Goal: Transaction & Acquisition: Book appointment/travel/reservation

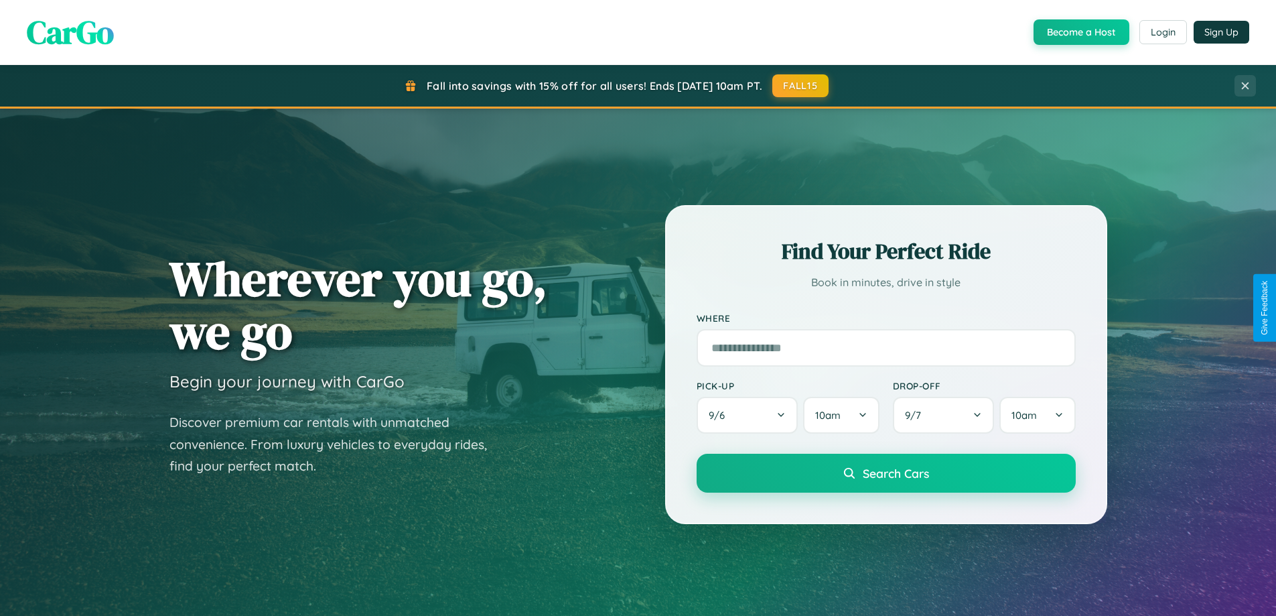
scroll to position [40, 0]
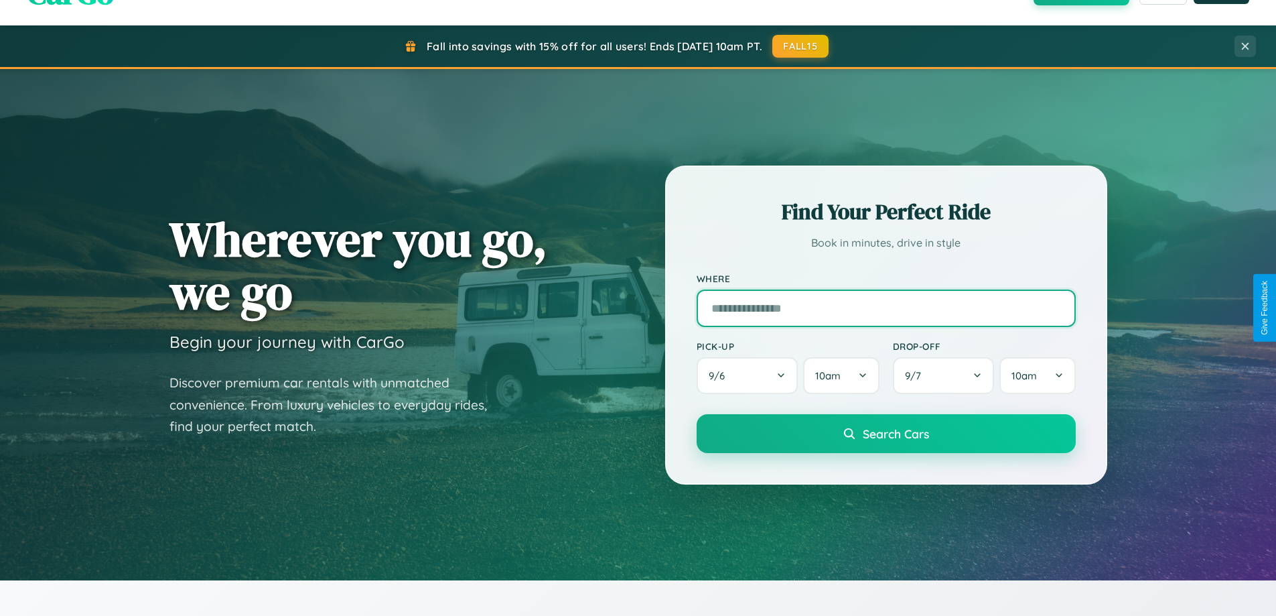
click at [886, 308] on input "text" at bounding box center [886, 308] width 379 height 38
type input "**********"
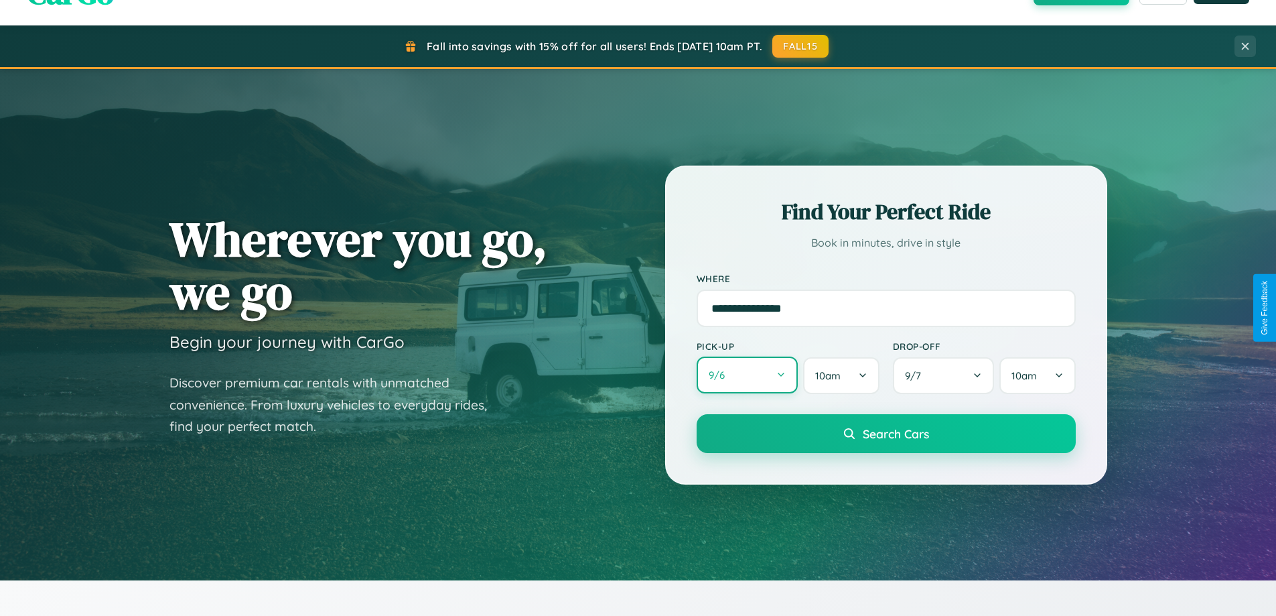
click at [747, 375] on button "9 / 6" at bounding box center [748, 374] width 102 height 37
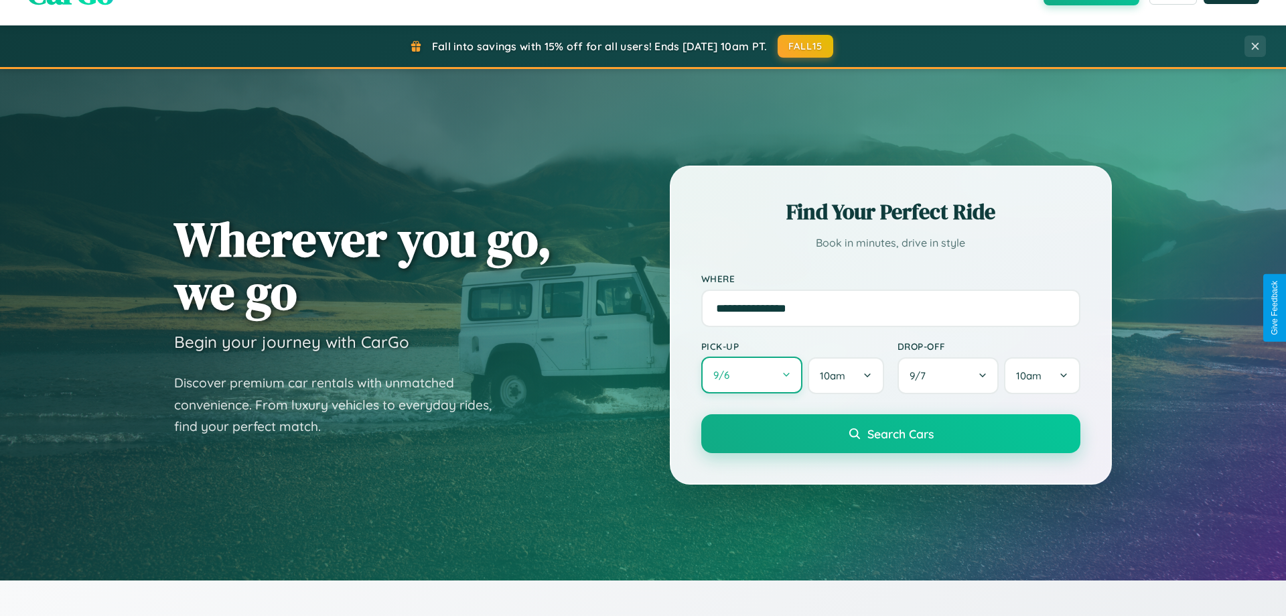
select select "*"
select select "****"
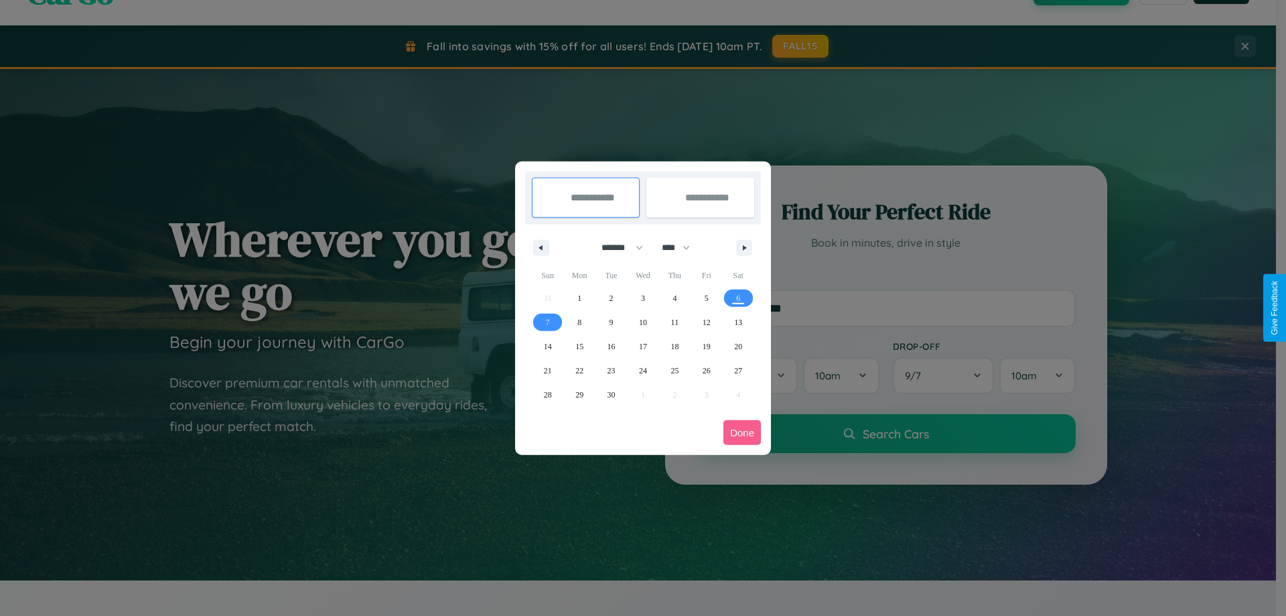
drag, startPoint x: 616, startPoint y: 247, endPoint x: 643, endPoint y: 269, distance: 34.3
click at [616, 247] on select "******* ******** ***** ***** *** **** **** ****** ********* ******* ******** **…" at bounding box center [620, 247] width 57 height 22
select select "**"
click at [547, 394] on span "28" at bounding box center [548, 395] width 8 height 24
type input "**********"
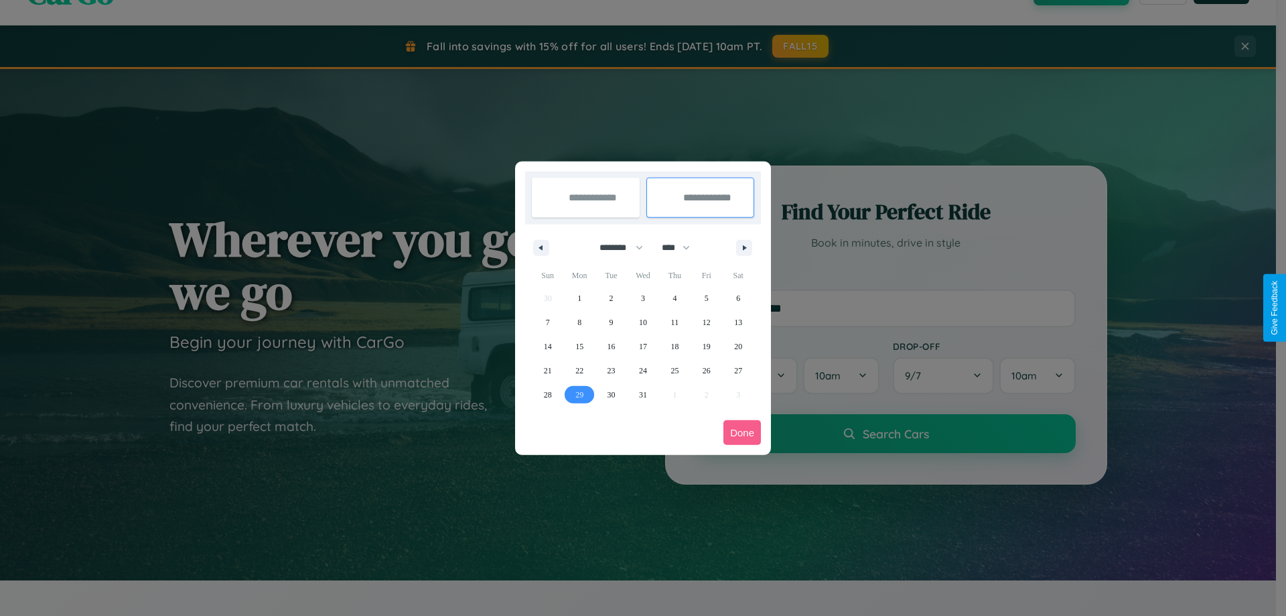
click at [580, 394] on span "29" at bounding box center [580, 395] width 8 height 24
type input "**********"
click at [742, 432] on button "Done" at bounding box center [743, 432] width 38 height 25
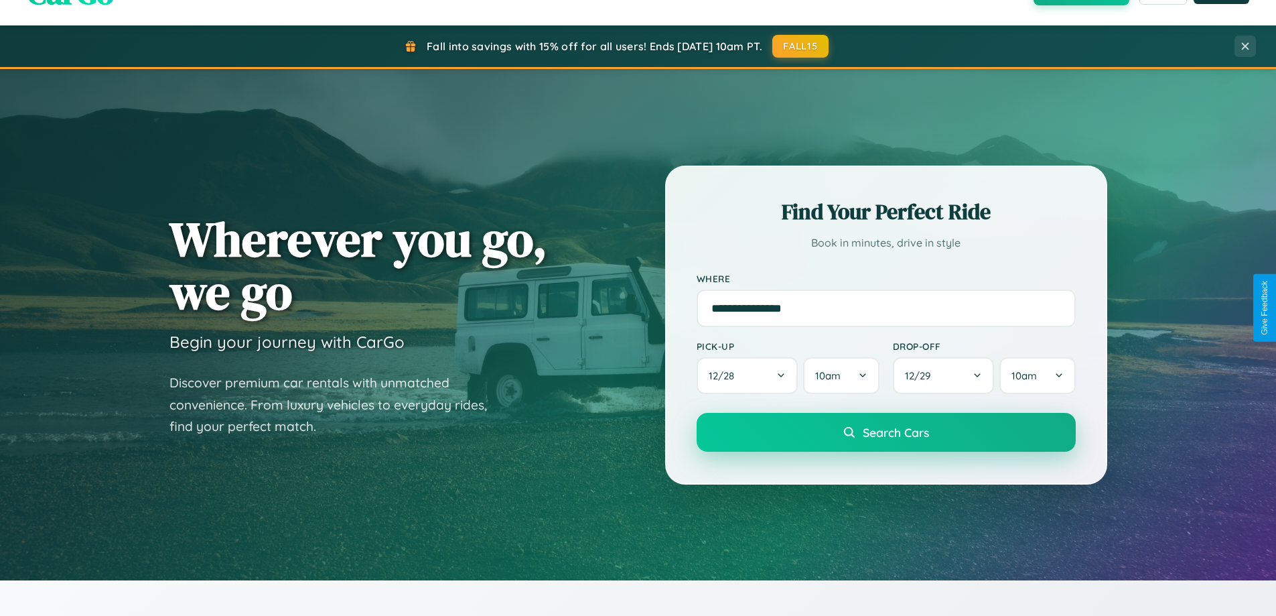
click at [886, 432] on span "Search Cars" at bounding box center [896, 432] width 66 height 15
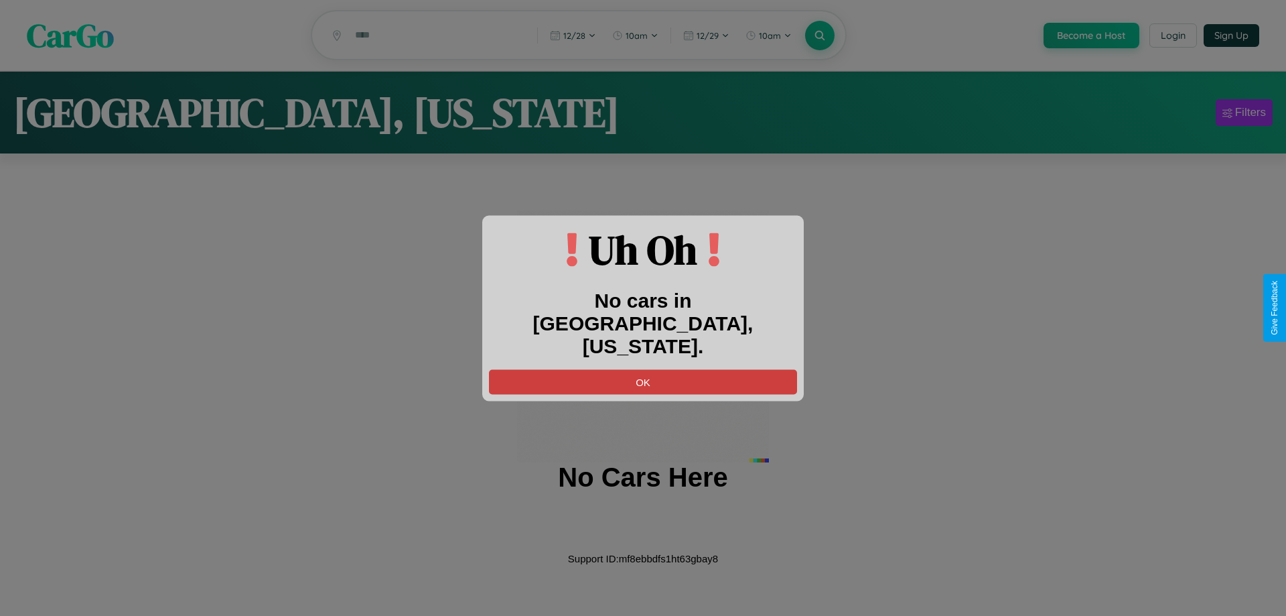
click at [643, 369] on button "OK" at bounding box center [643, 381] width 308 height 25
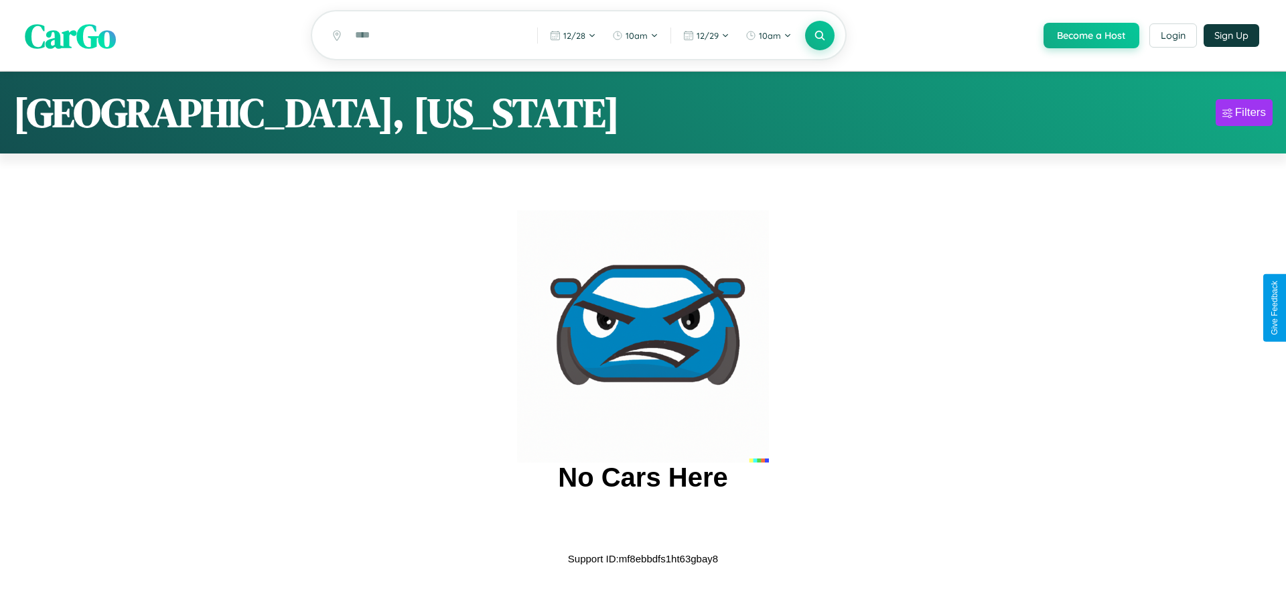
click at [70, 36] on span "CarGo" at bounding box center [70, 35] width 91 height 46
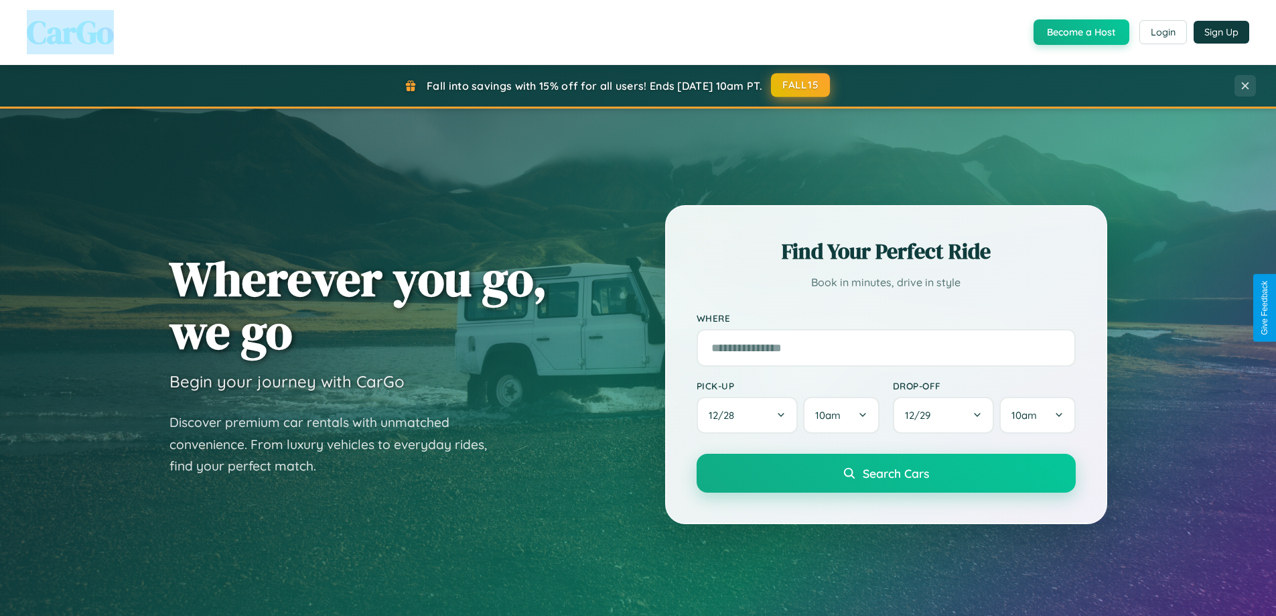
click at [801, 86] on button "FALL15" at bounding box center [800, 85] width 59 height 24
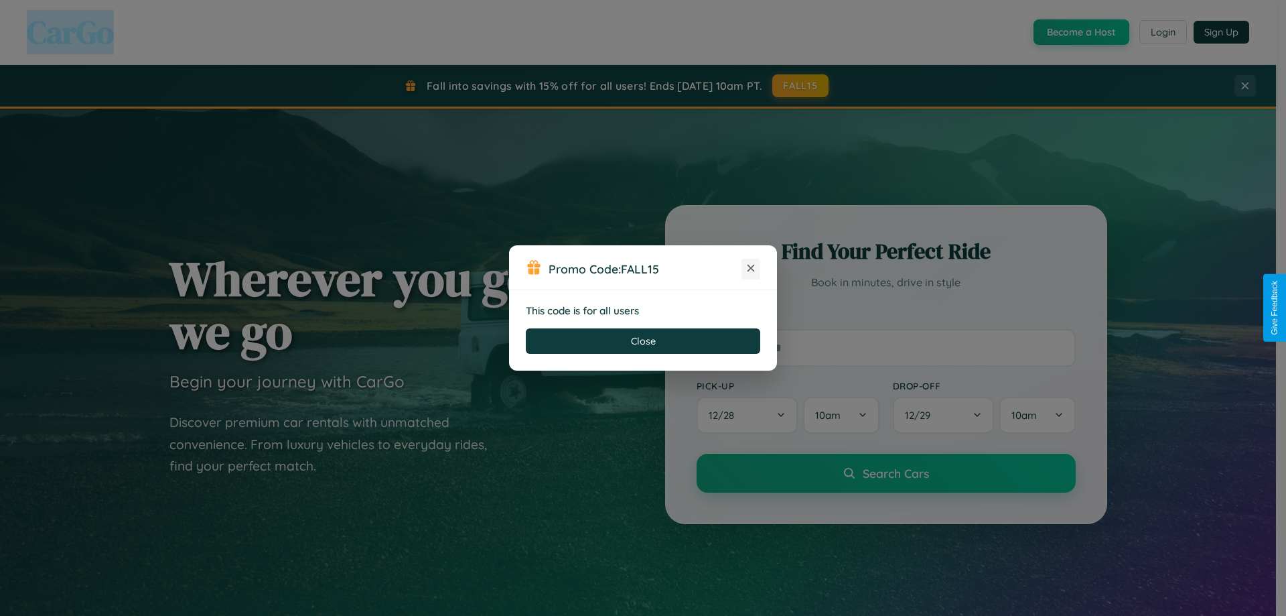
click at [751, 269] on icon at bounding box center [750, 267] width 13 height 13
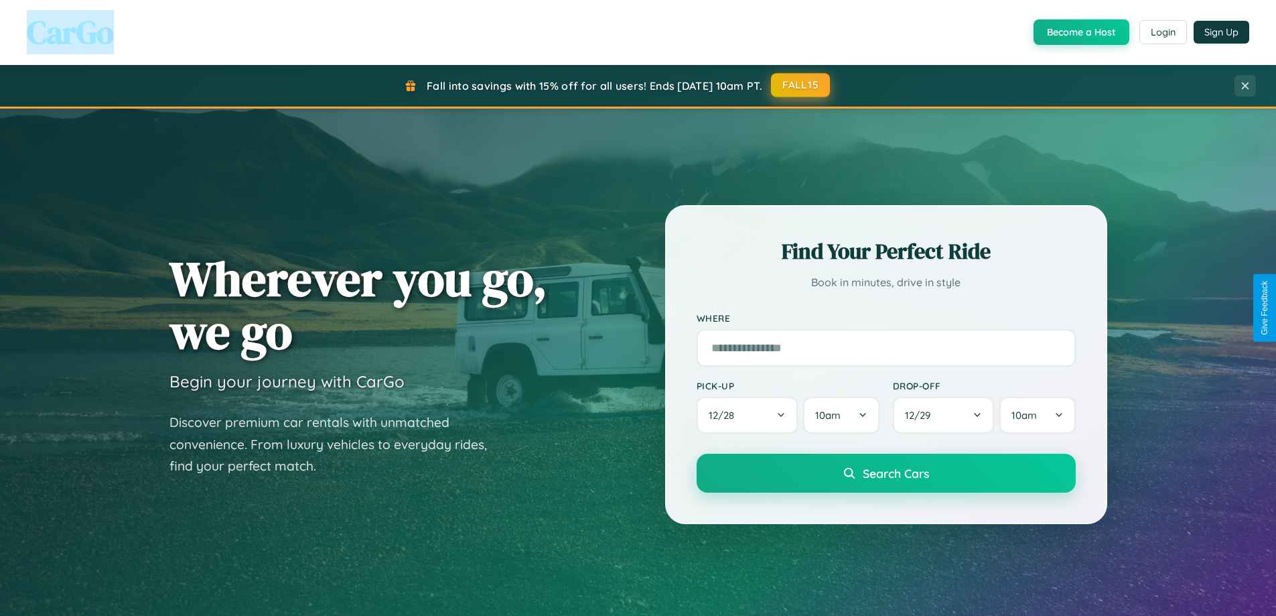
click at [801, 85] on button "FALL15" at bounding box center [800, 85] width 59 height 24
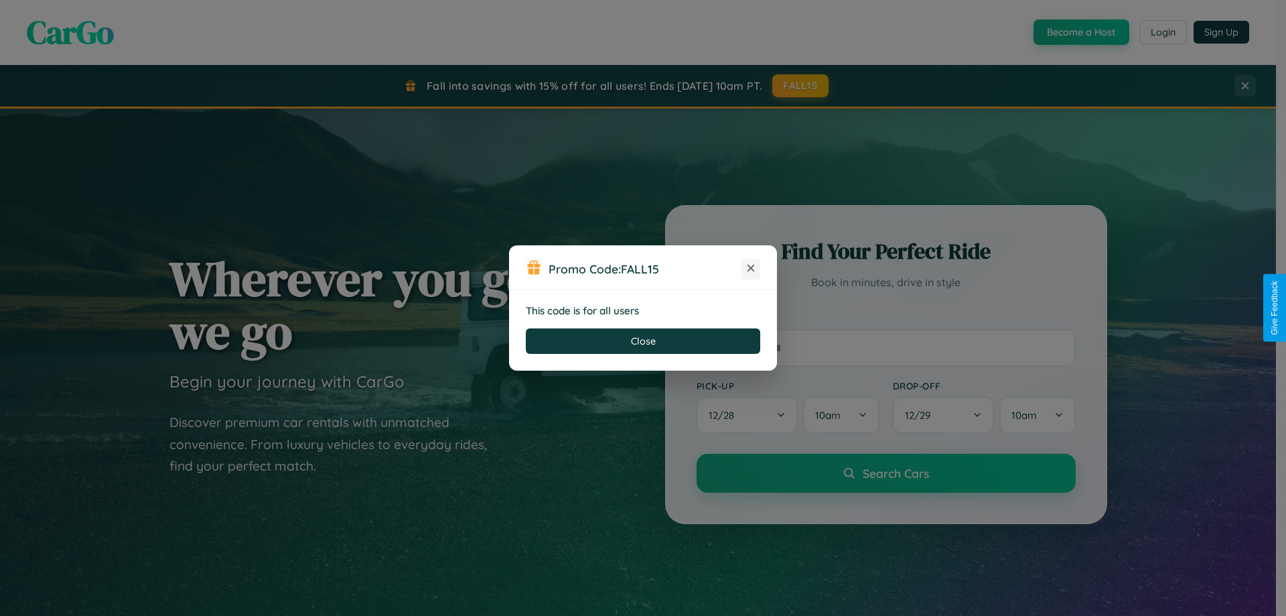
click at [751, 269] on icon at bounding box center [750, 267] width 13 height 13
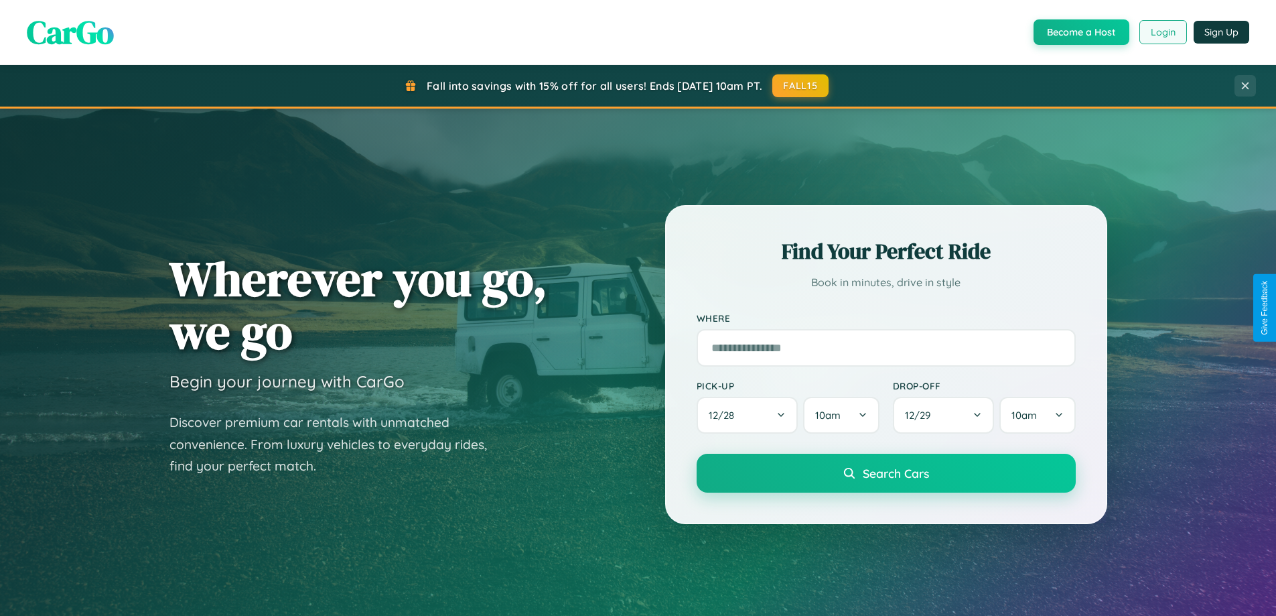
click at [1162, 32] on button "Login" at bounding box center [1164, 32] width 48 height 24
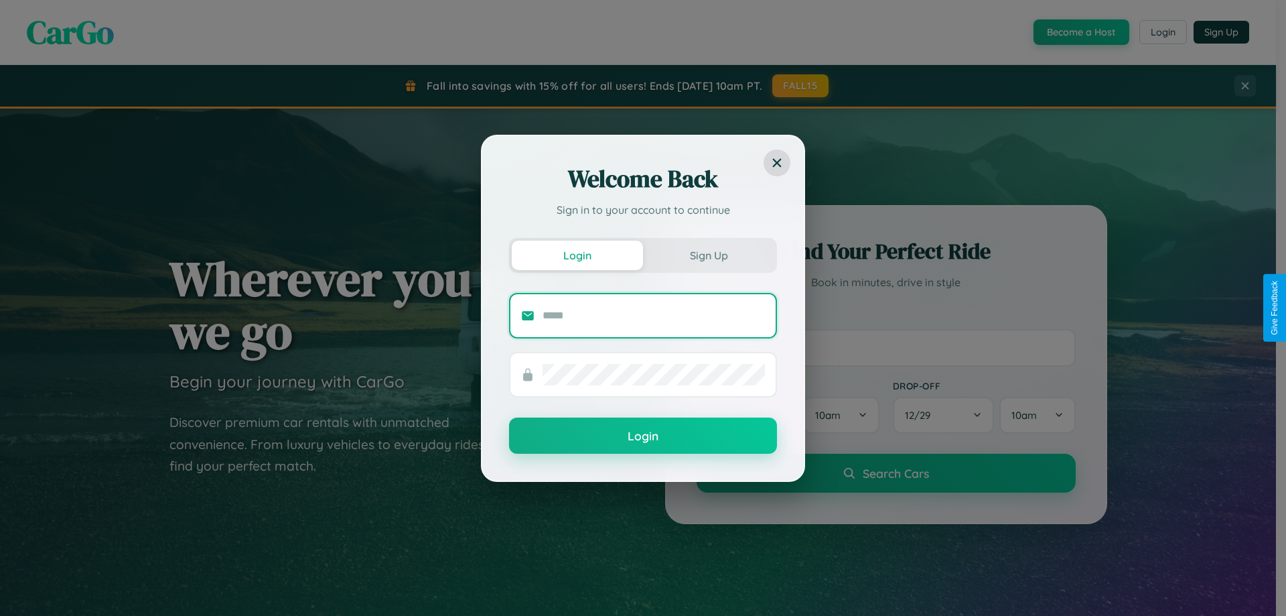
click at [654, 315] on input "text" at bounding box center [654, 315] width 222 height 21
type input "**********"
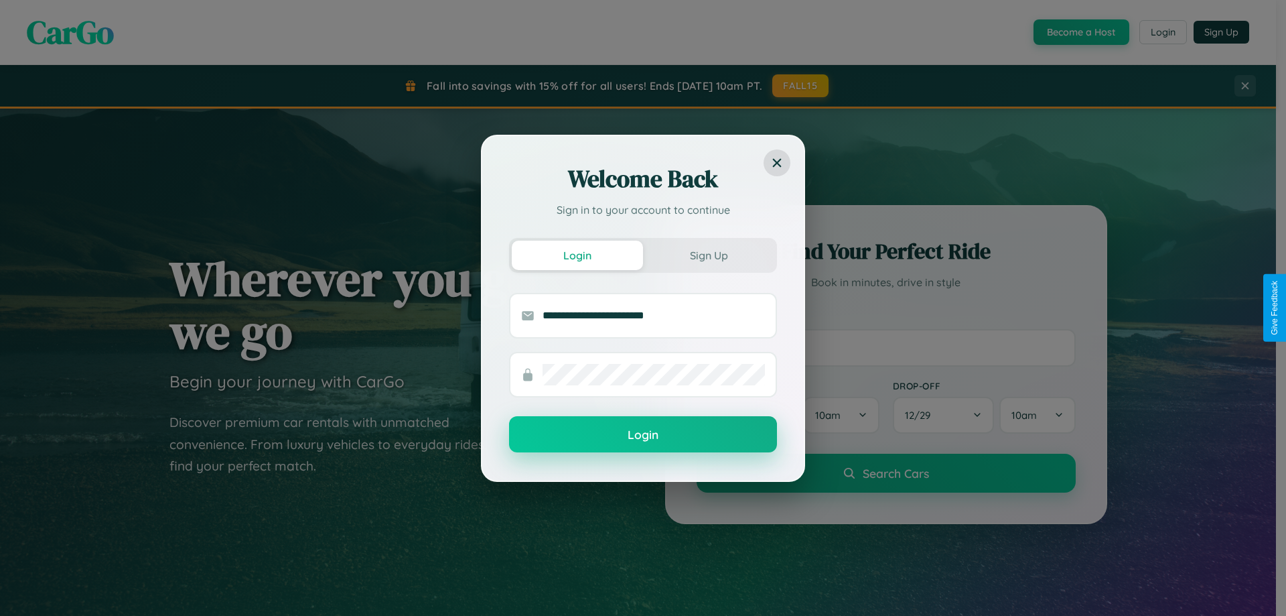
click at [643, 435] on button "Login" at bounding box center [643, 434] width 268 height 36
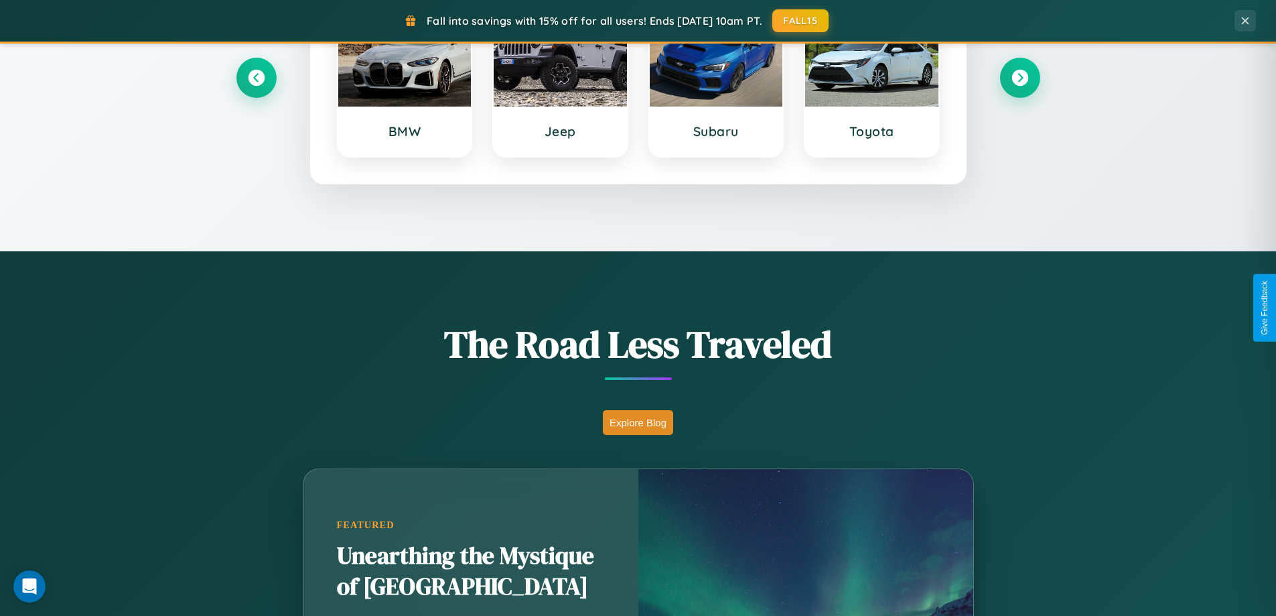
scroll to position [922, 0]
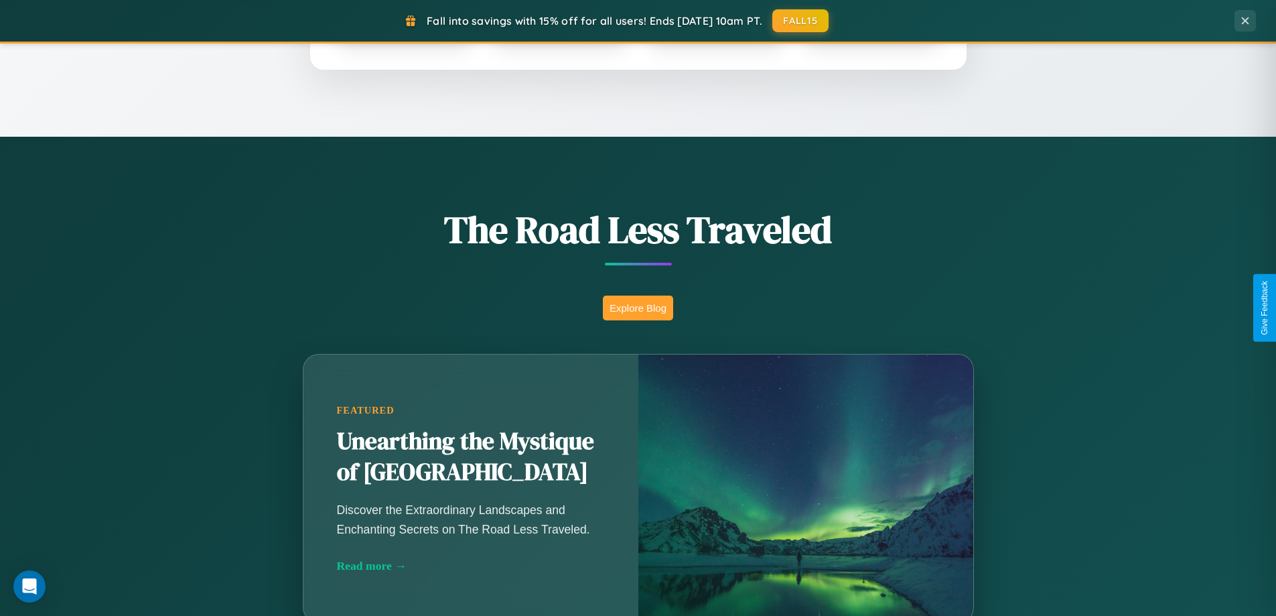
click at [638, 308] on button "Explore Blog" at bounding box center [638, 307] width 70 height 25
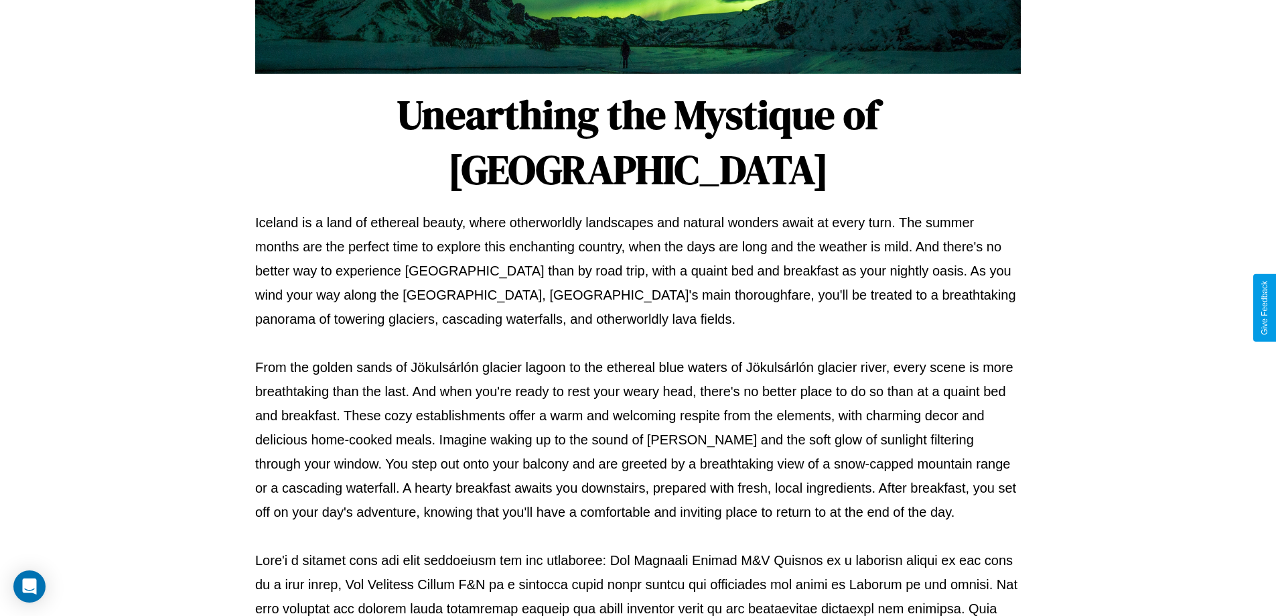
scroll to position [433, 0]
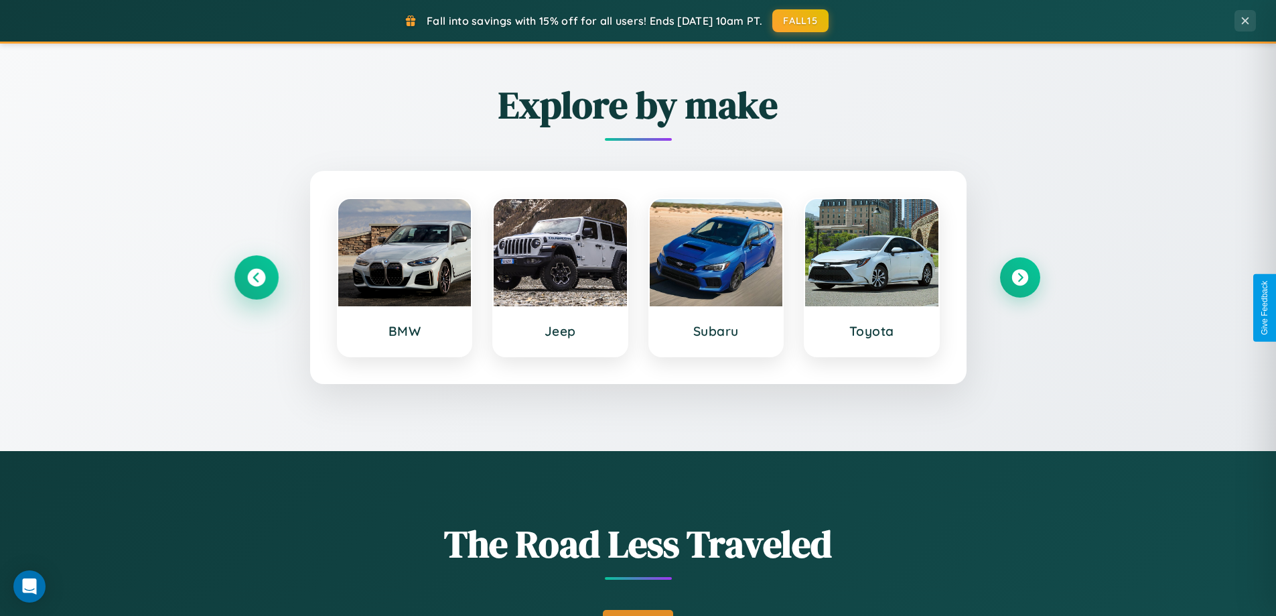
scroll to position [578, 0]
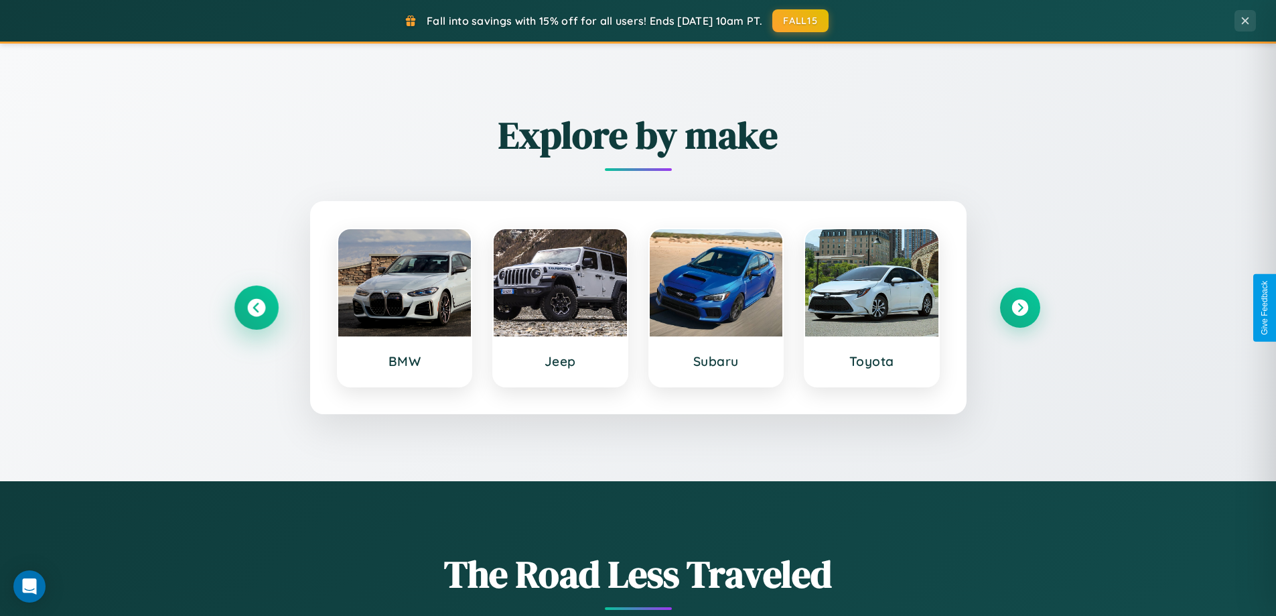
click at [256, 308] on icon at bounding box center [256, 308] width 18 height 18
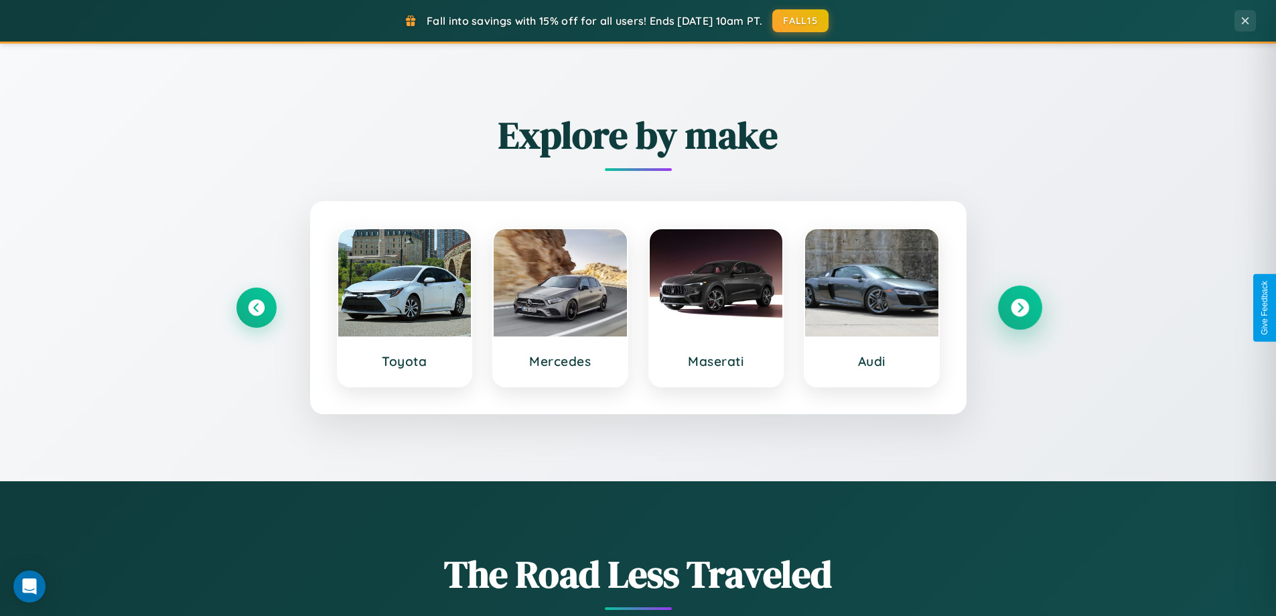
click at [1020, 308] on icon at bounding box center [1020, 308] width 18 height 18
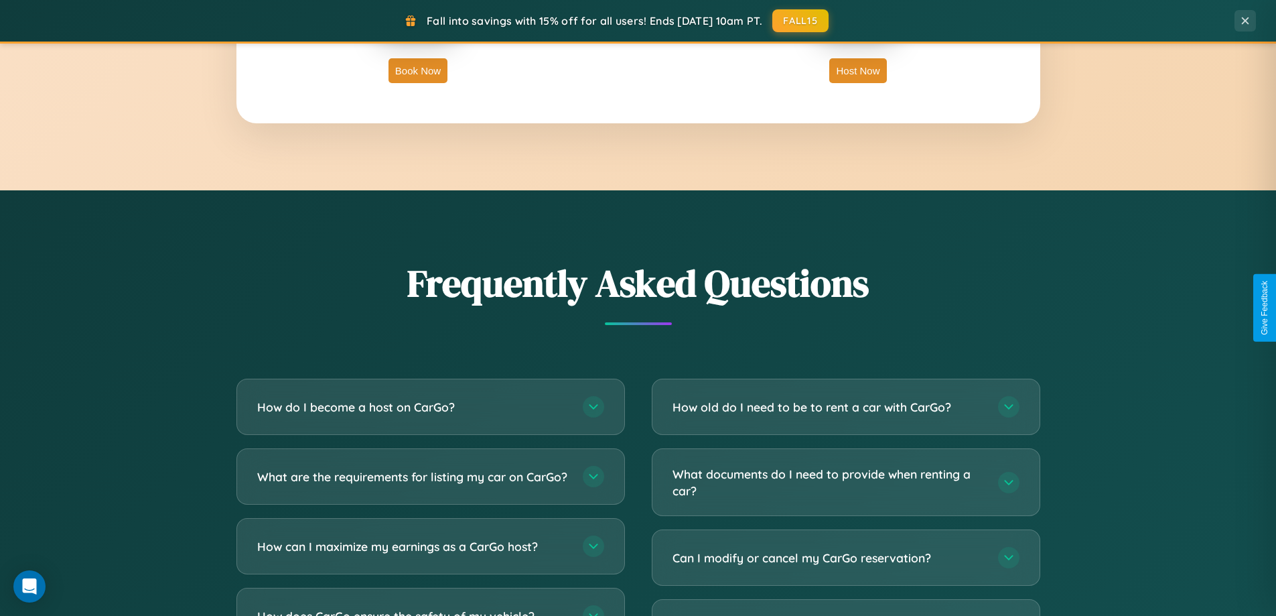
scroll to position [2578, 0]
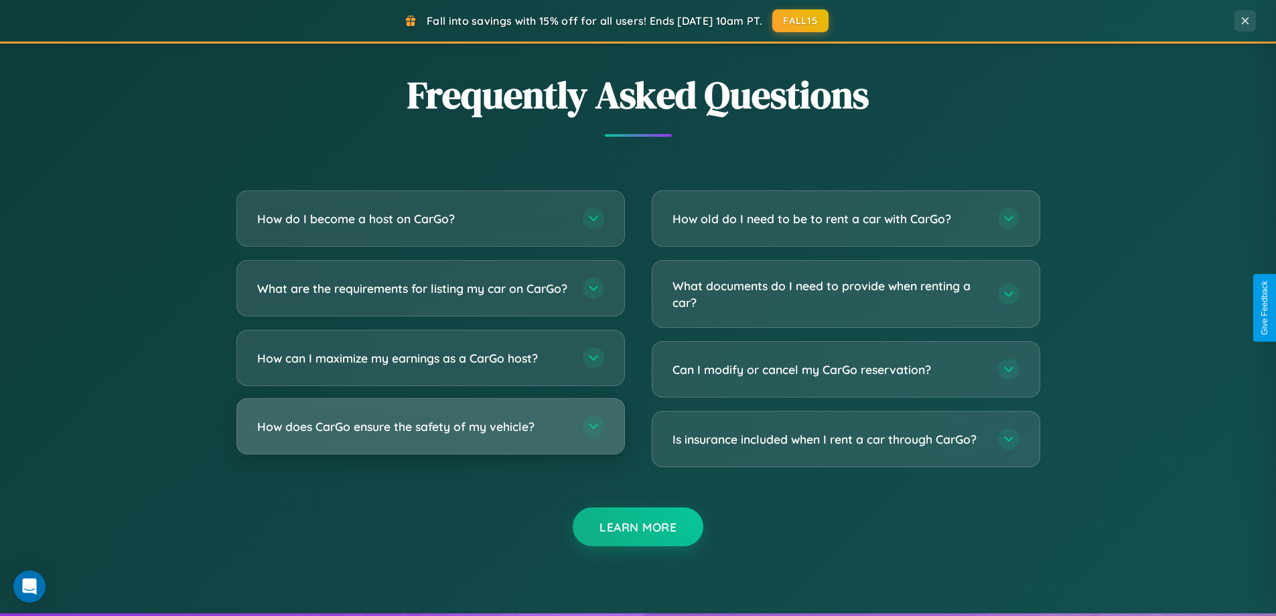
click at [430, 435] on h3 "How does CarGo ensure the safety of my vehicle?" at bounding box center [413, 426] width 312 height 17
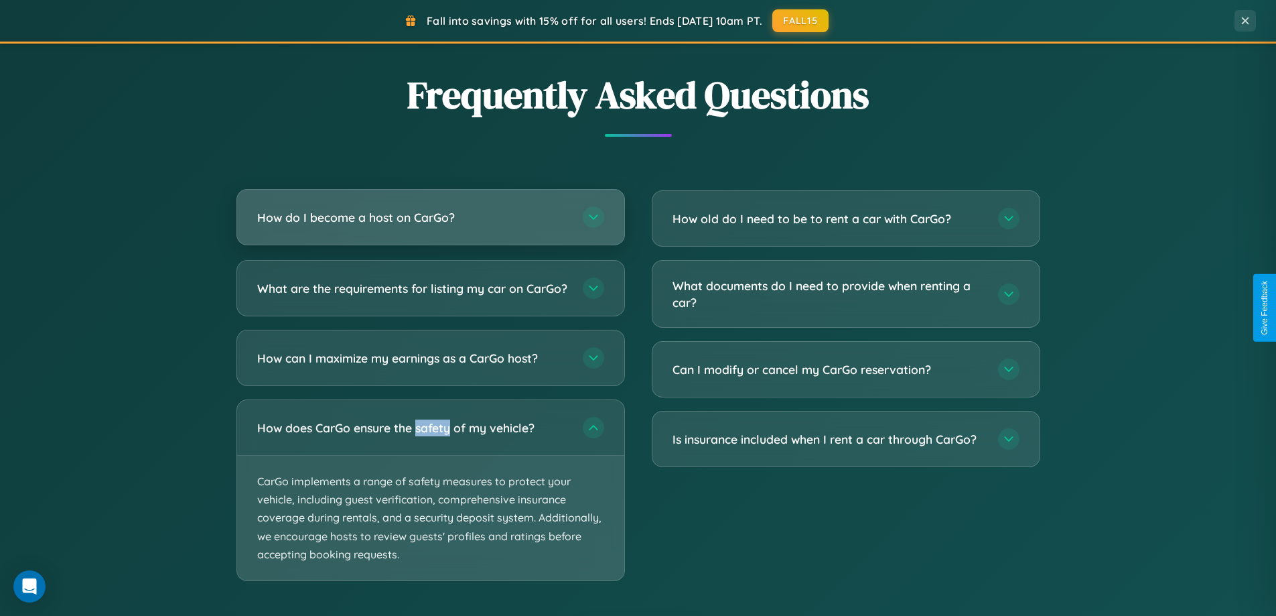
click at [430, 218] on h3 "How do I become a host on CarGo?" at bounding box center [413, 217] width 312 height 17
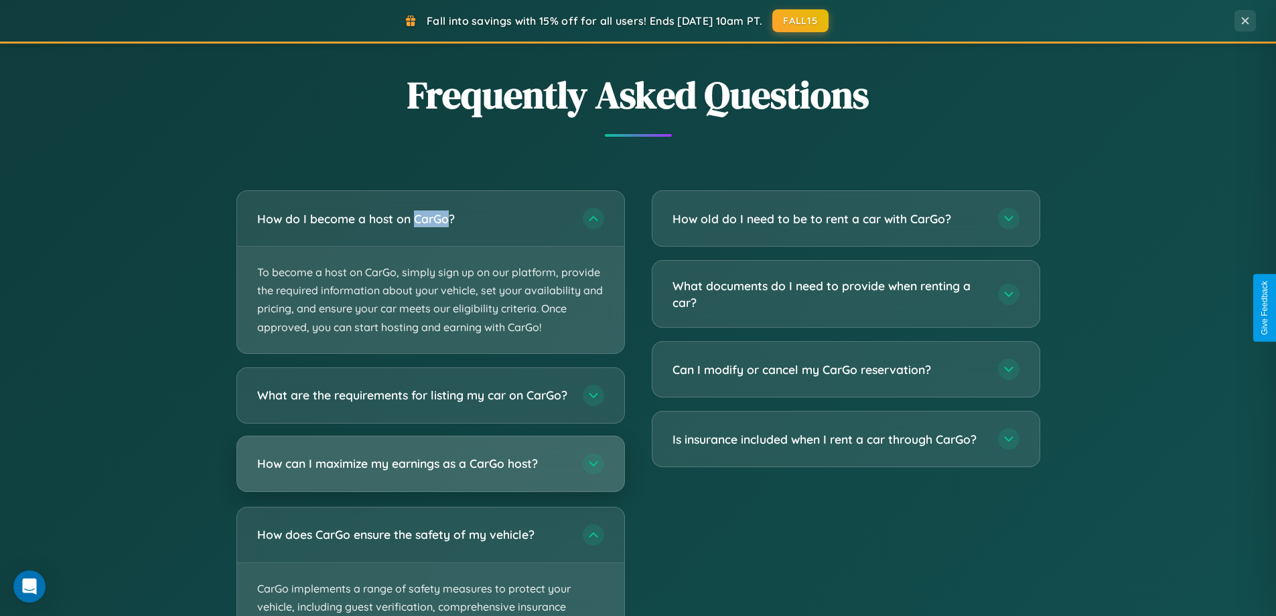
click at [430, 472] on h3 "How can I maximize my earnings as a CarGo host?" at bounding box center [413, 463] width 312 height 17
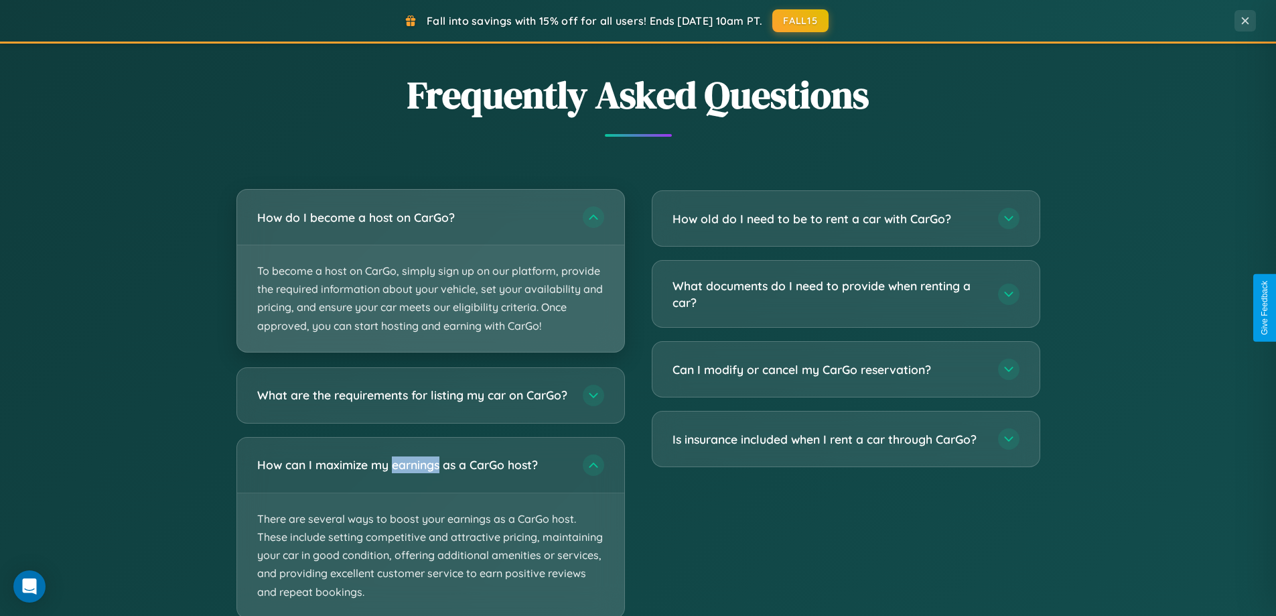
click at [430, 271] on p "To become a host on CarGo, simply sign up on our platform, provide the required…" at bounding box center [430, 298] width 387 height 107
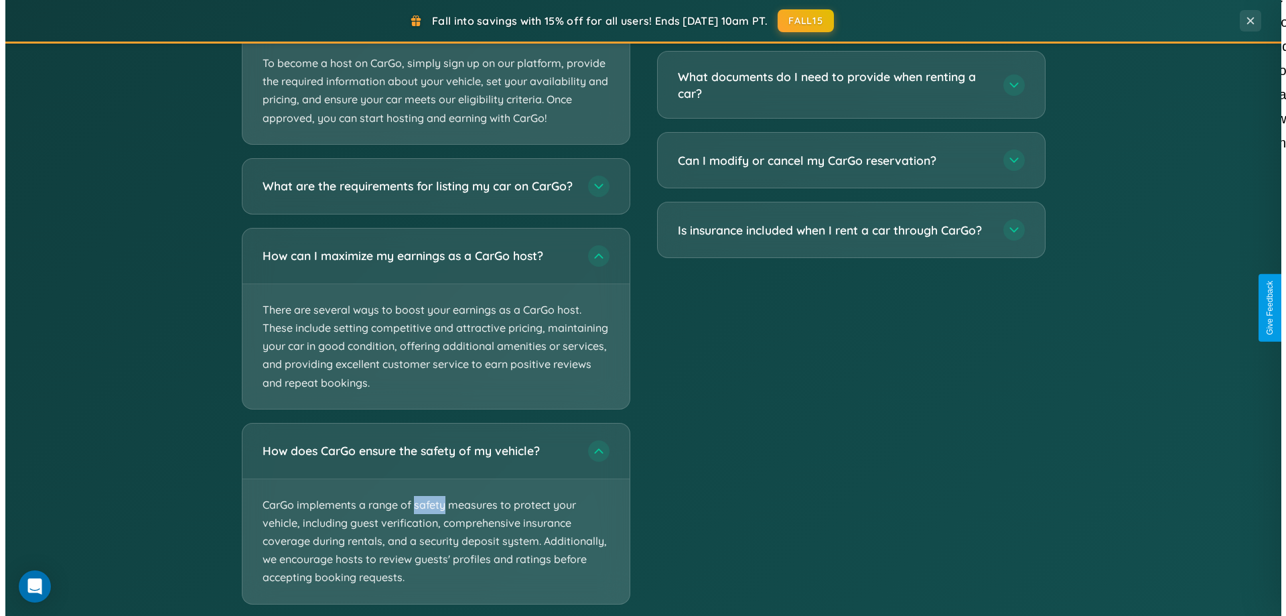
scroll to position [0, 0]
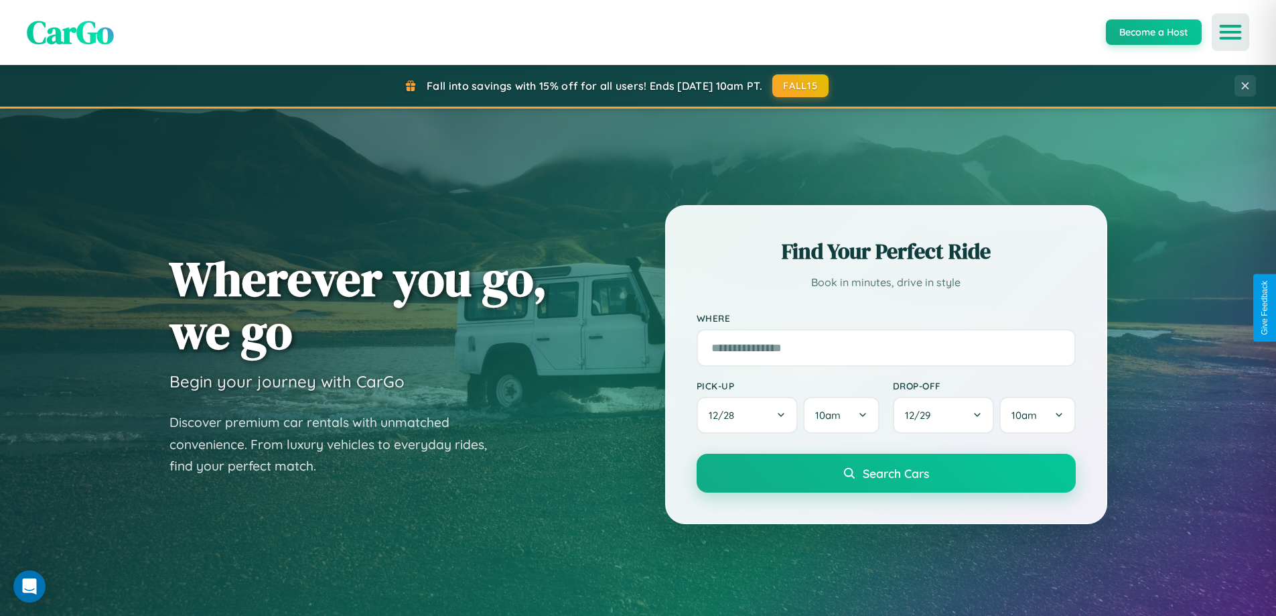
click at [1231, 32] on icon "Open menu" at bounding box center [1230, 32] width 19 height 12
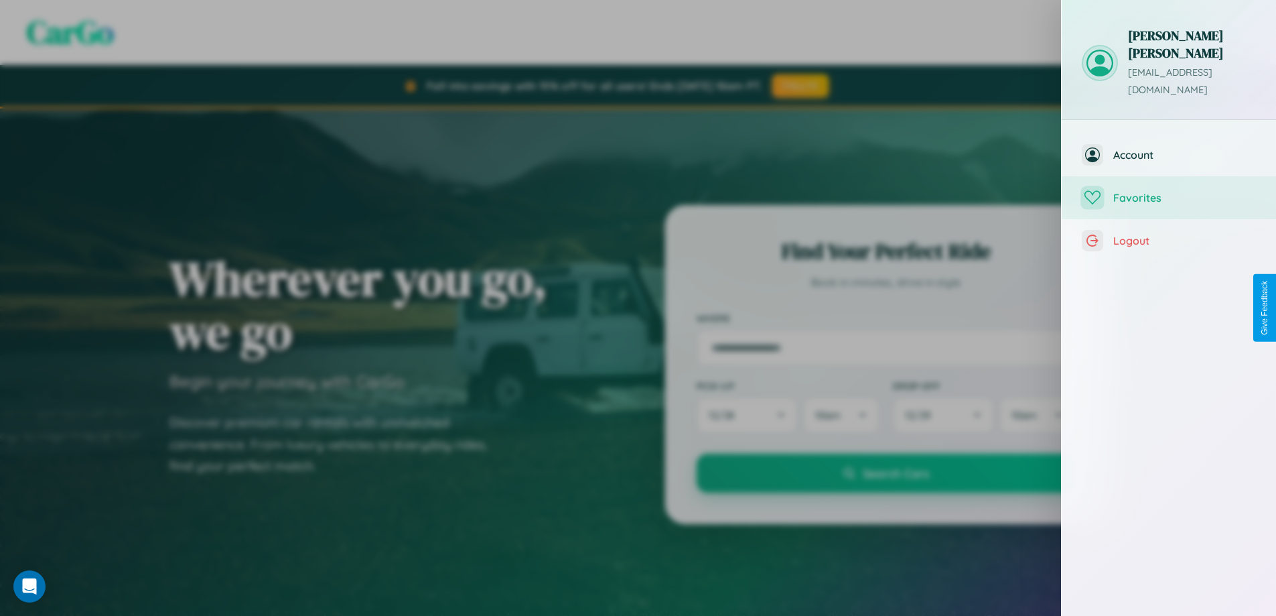
click at [1169, 191] on span "Favorites" at bounding box center [1184, 197] width 143 height 13
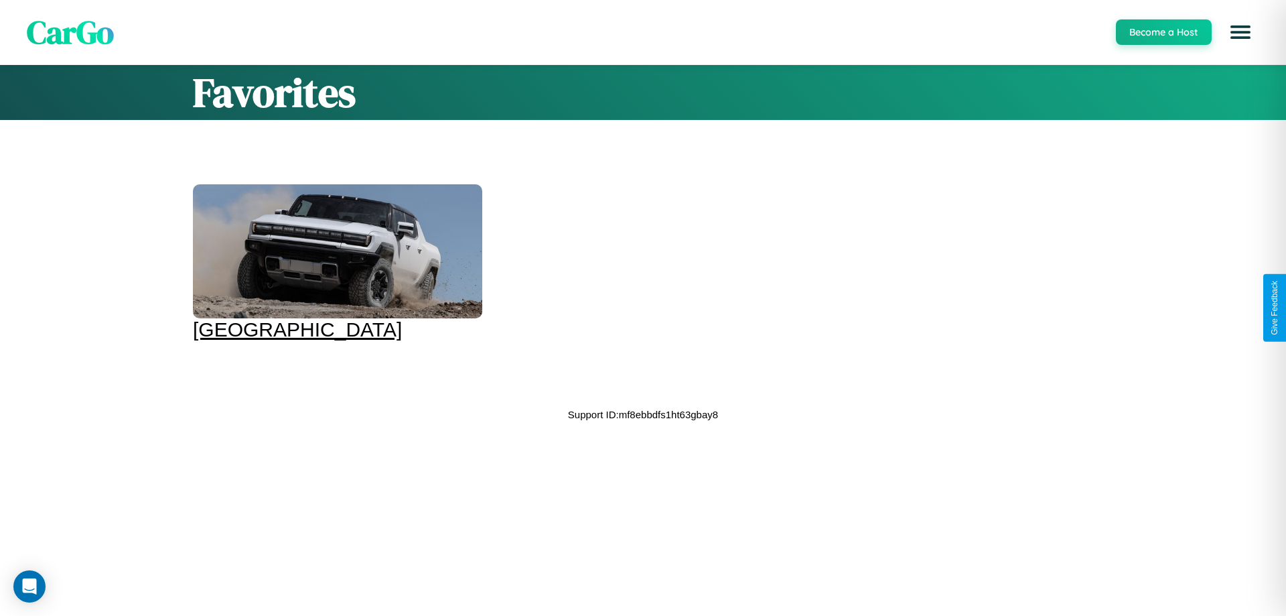
click at [336, 263] on div at bounding box center [337, 251] width 289 height 134
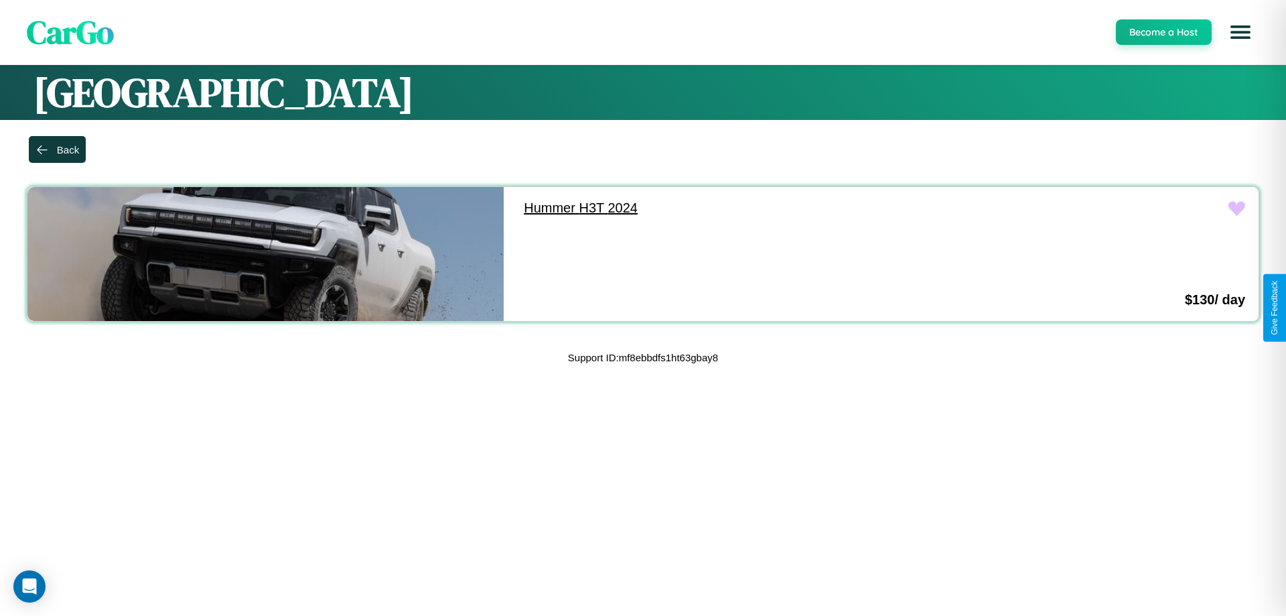
click at [742, 208] on link "Hummer H3T 2024" at bounding box center [749, 208] width 476 height 42
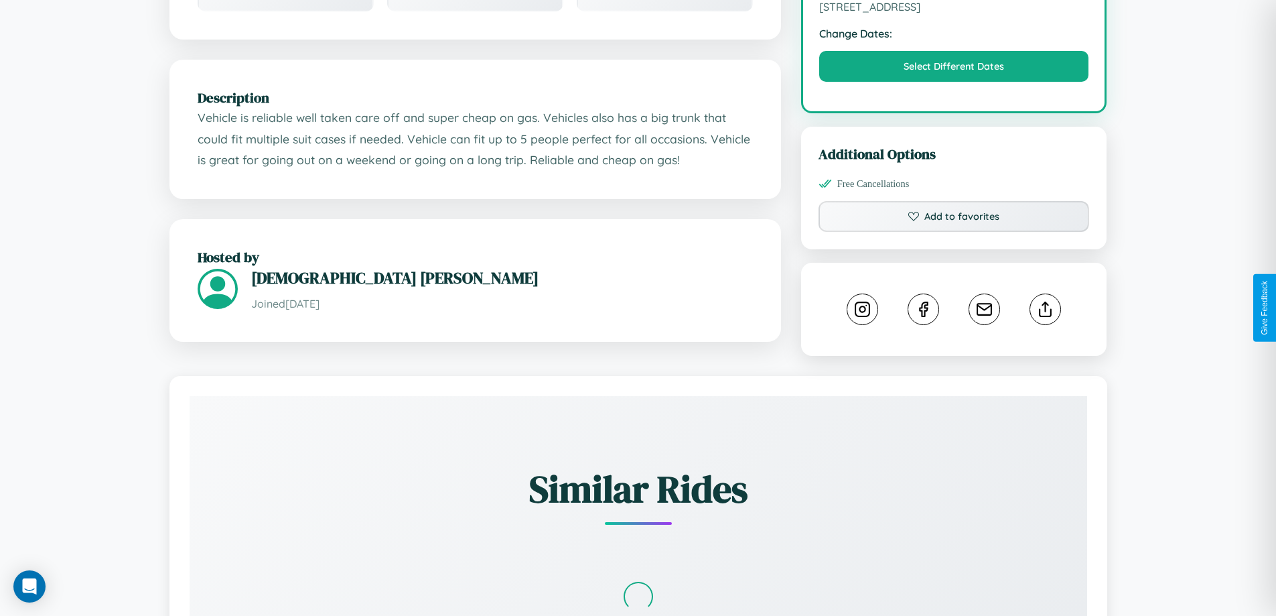
scroll to position [440, 0]
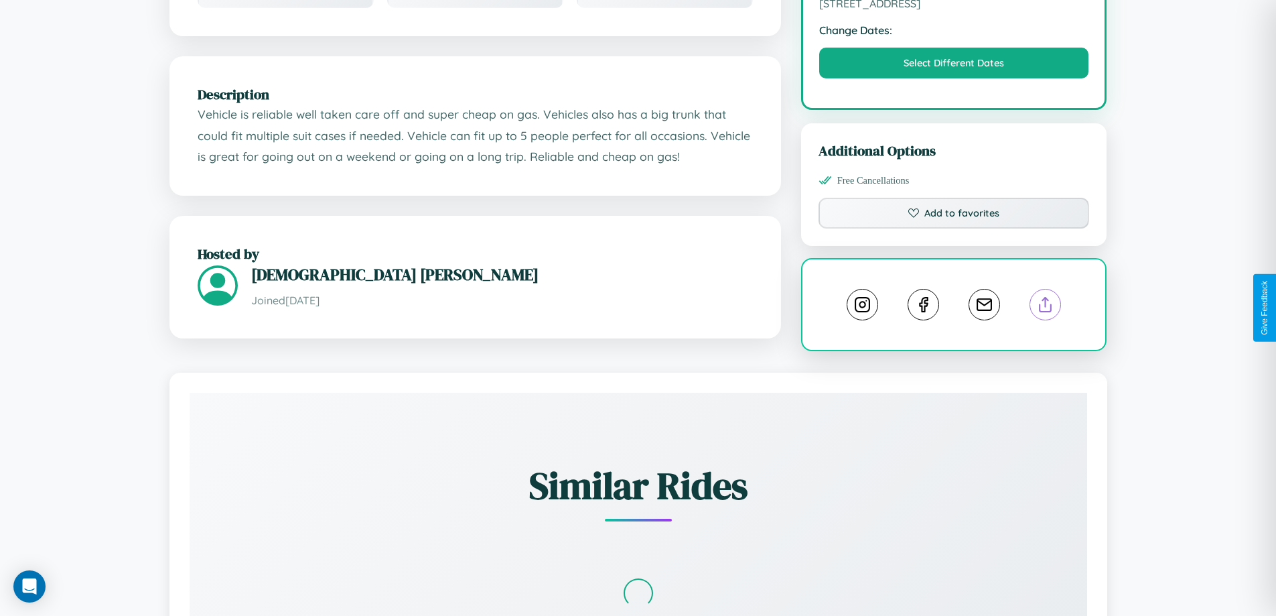
click at [1046, 306] on line at bounding box center [1046, 301] width 0 height 9
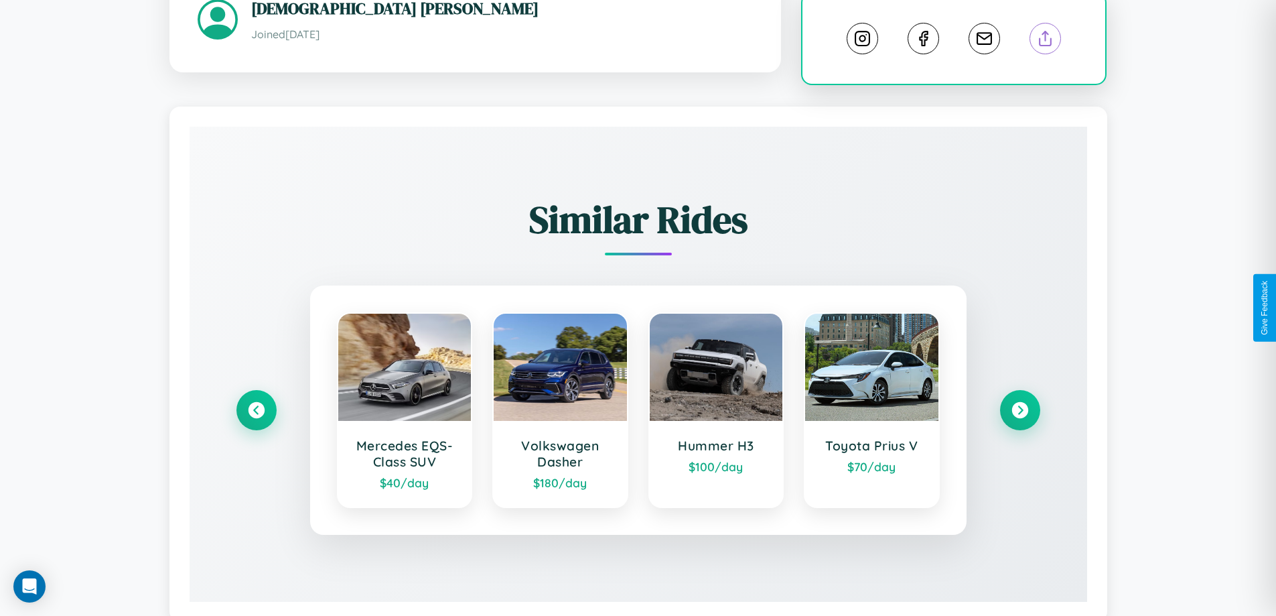
scroll to position [746, 0]
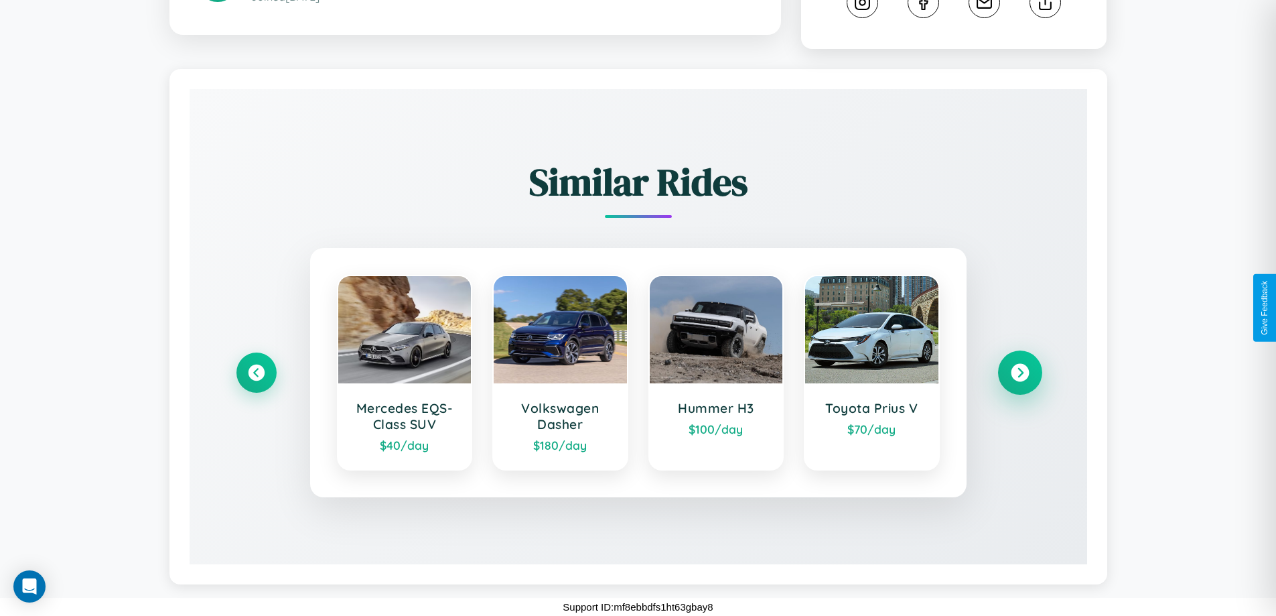
click at [1020, 373] on icon at bounding box center [1020, 373] width 18 height 18
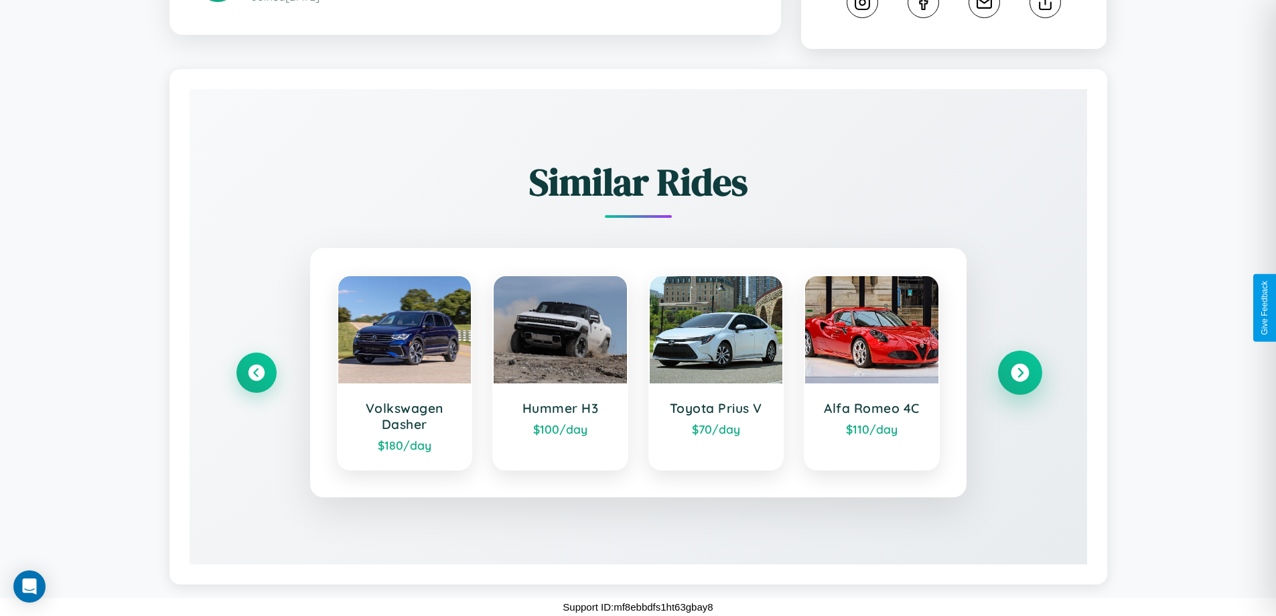
click at [1020, 373] on icon at bounding box center [1020, 373] width 18 height 18
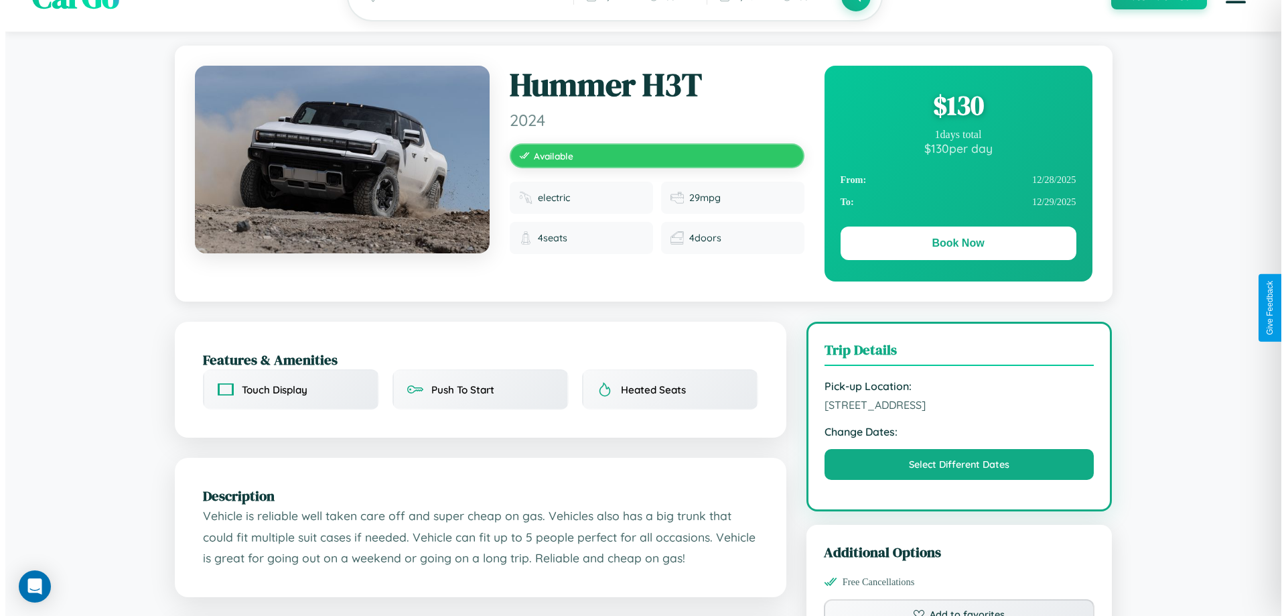
scroll to position [0, 0]
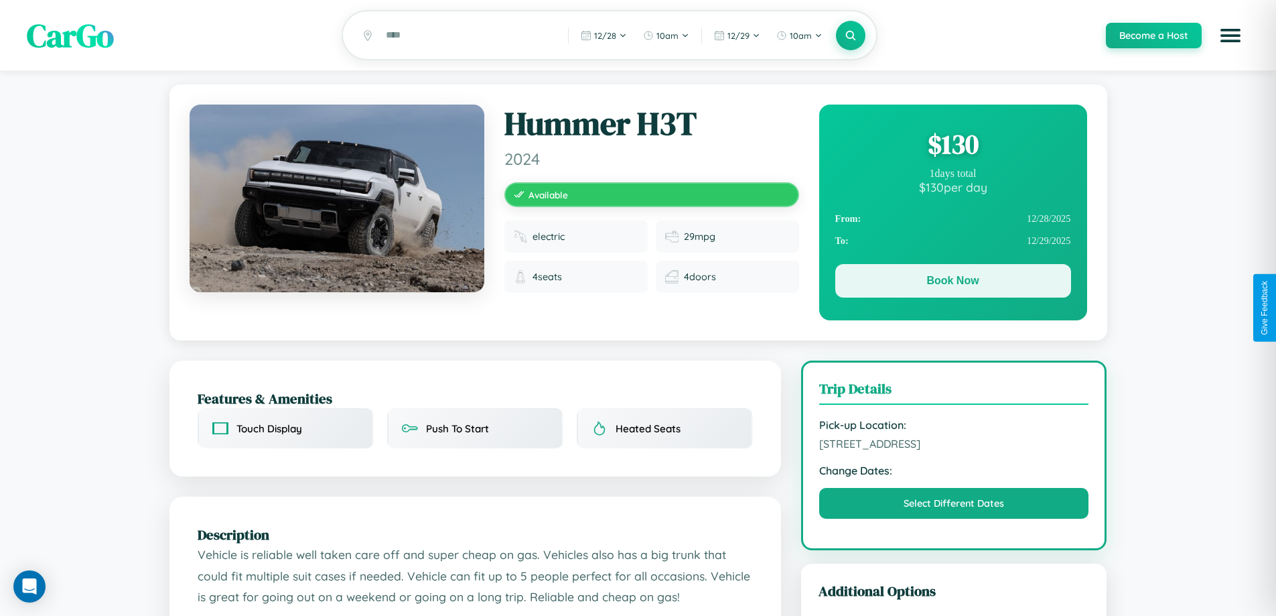
click at [953, 283] on button "Book Now" at bounding box center [953, 280] width 236 height 33
